Goal: Task Accomplishment & Management: Use online tool/utility

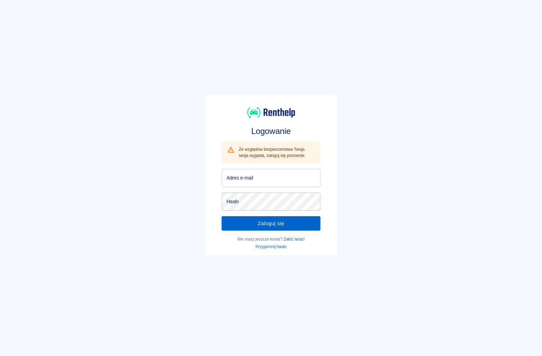
type input "[EMAIL_ADDRESS][DOMAIN_NAME]"
click at [264, 225] on button "Zaloguj się" at bounding box center [271, 223] width 99 height 14
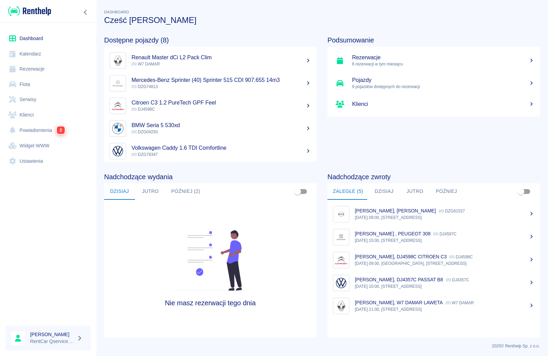
click at [28, 69] on link "Rezerwacje" at bounding box center [47, 68] width 85 height 15
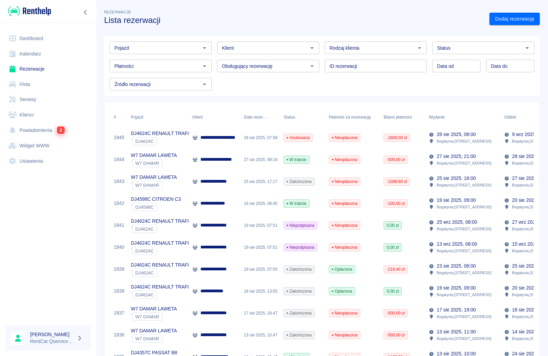
click at [217, 160] on p "**********" at bounding box center [225, 159] width 51 height 7
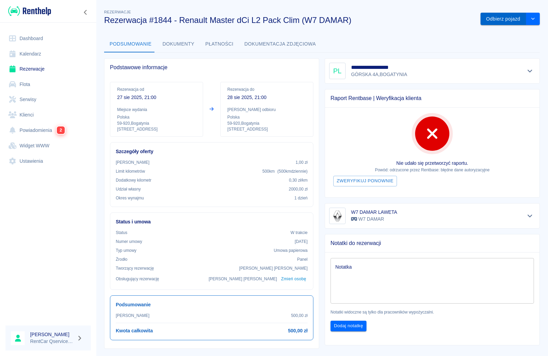
click at [512, 23] on button "Odbierz pojazd" at bounding box center [503, 19] width 46 height 13
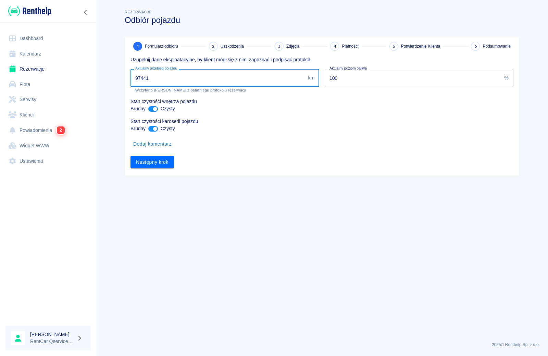
click at [167, 80] on input "97441" at bounding box center [217, 78] width 175 height 18
type input "98111"
click at [162, 159] on button "Następny krok" at bounding box center [151, 162] width 43 height 13
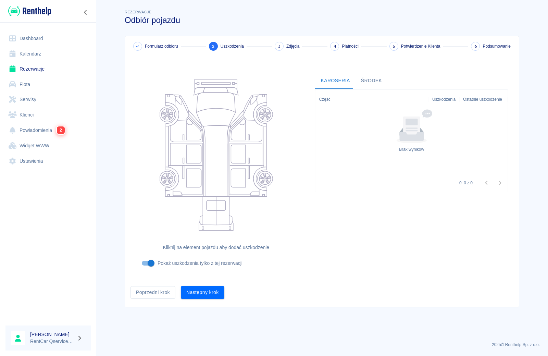
click at [197, 294] on button "Następny krok" at bounding box center [202, 292] width 43 height 13
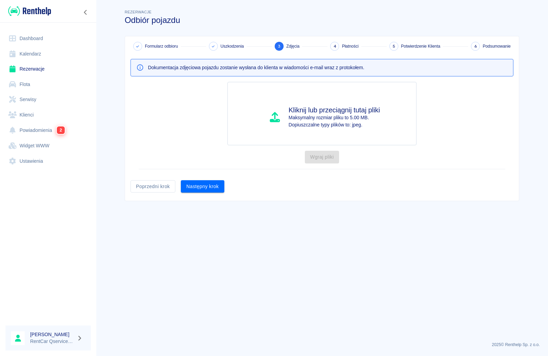
click at [36, 70] on link "Rezerwacje" at bounding box center [47, 68] width 85 height 15
